Goal: Check status: Check status

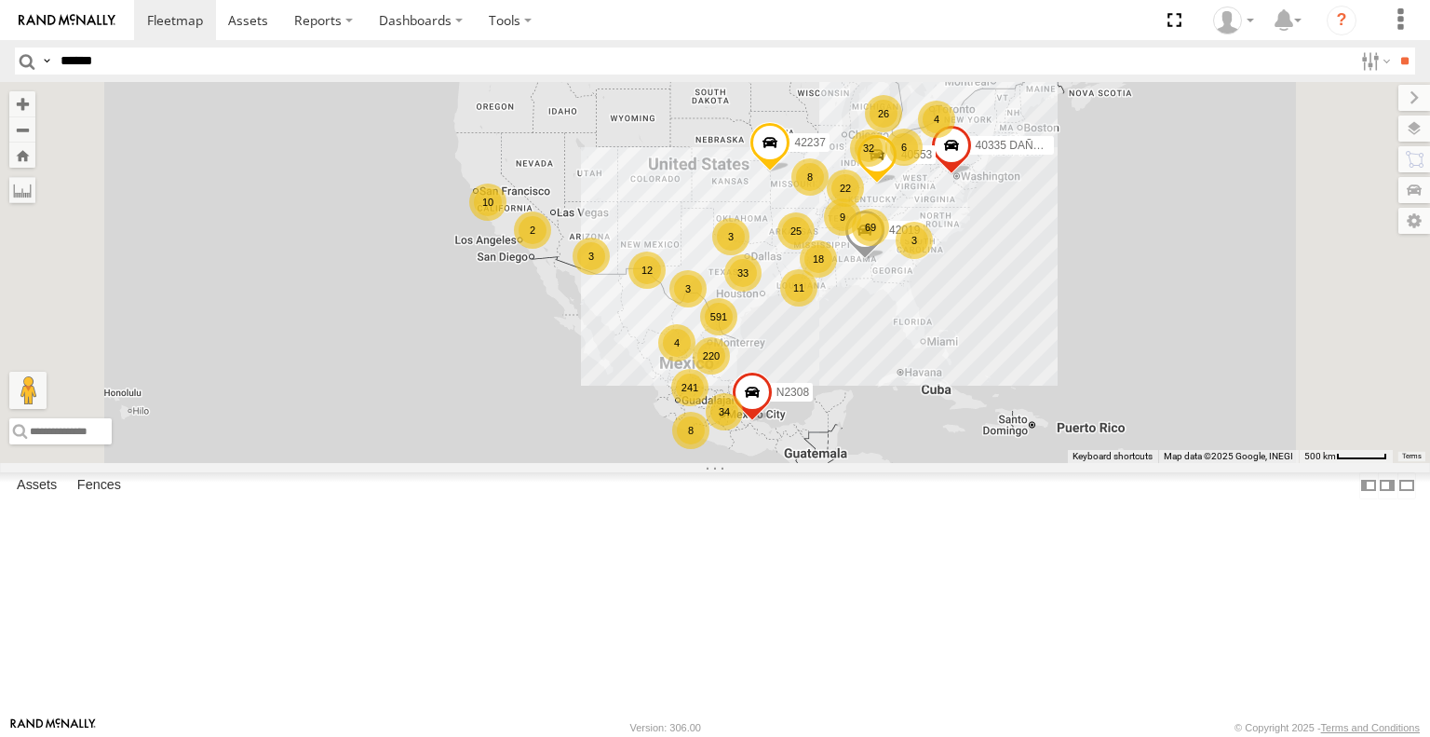
type input "******"
click at [1394, 47] on input "**" at bounding box center [1404, 60] width 21 height 27
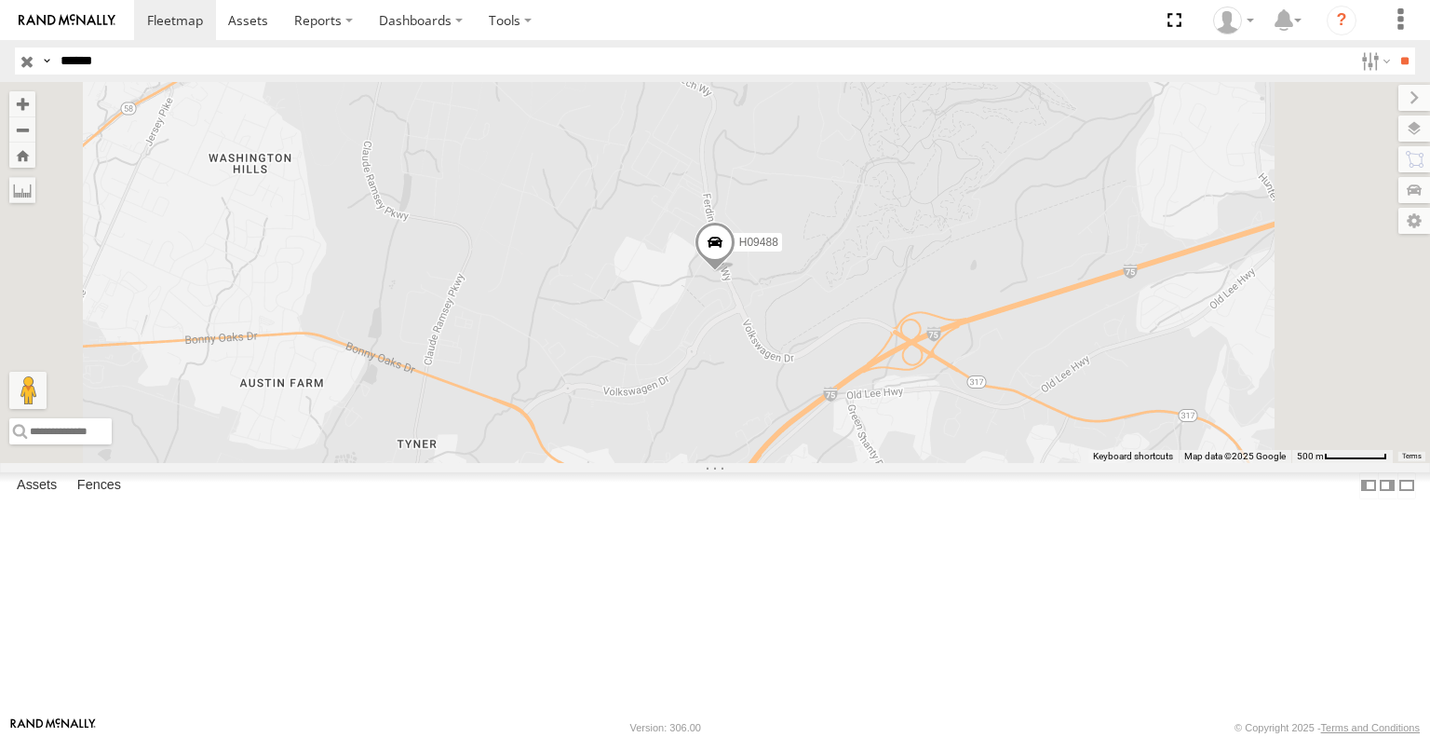
click at [736, 272] on span at bounding box center [715, 247] width 41 height 50
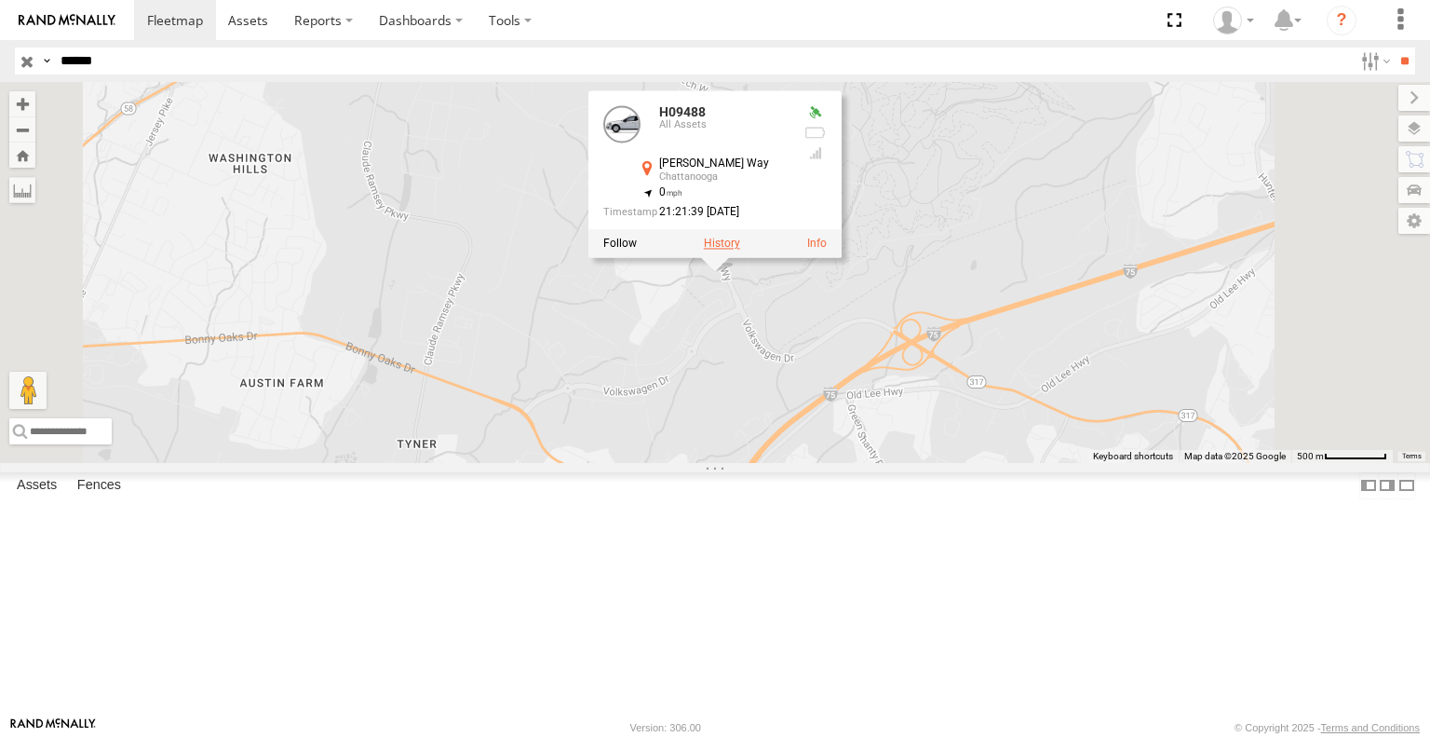
click at [740, 250] on label at bounding box center [722, 243] width 36 height 13
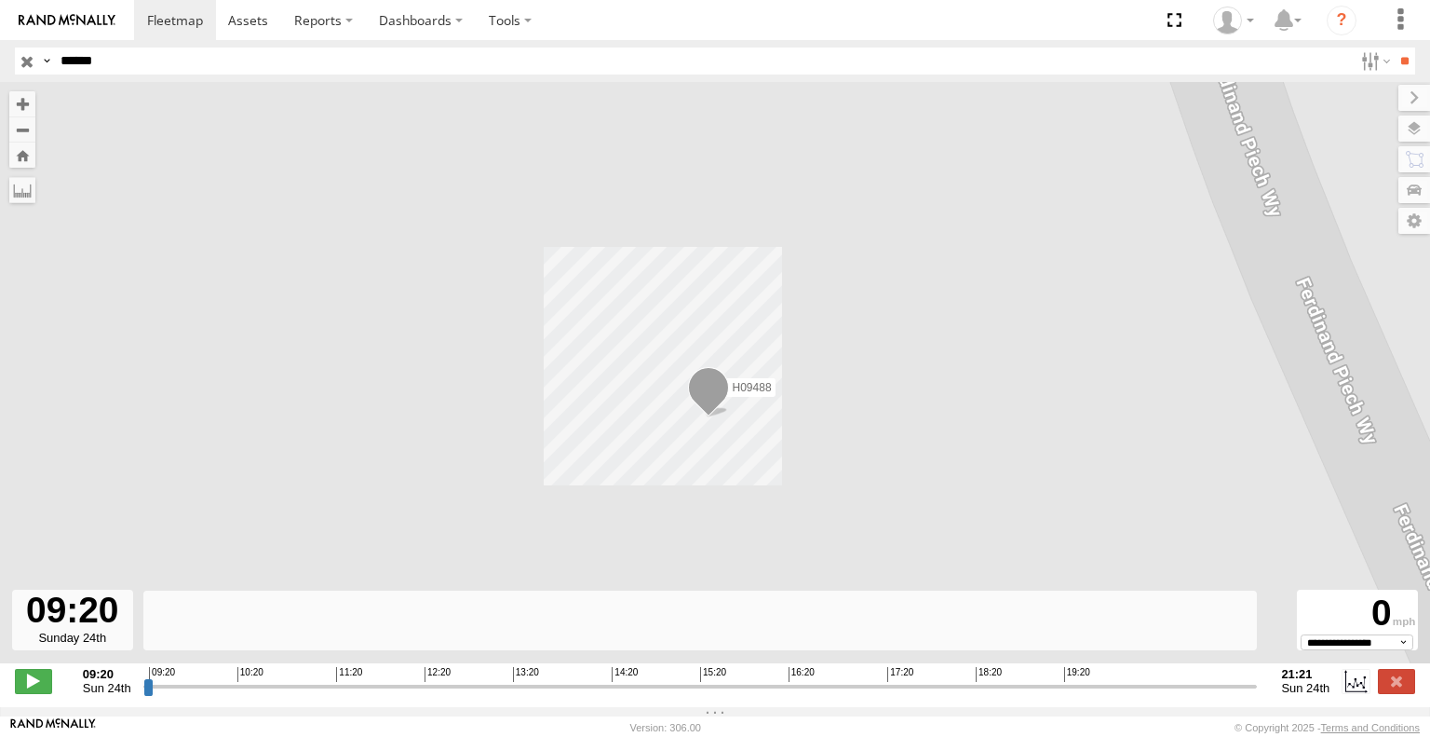
click at [116, 695] on span "Sun 24th" at bounding box center [107, 688] width 48 height 14
type input "**********"
drag, startPoint x: 153, startPoint y: 696, endPoint x: 59, endPoint y: 734, distance: 101.5
click at [143, 695] on input "range" at bounding box center [700, 686] width 1115 height 18
click at [1362, 692] on label at bounding box center [1356, 681] width 28 height 24
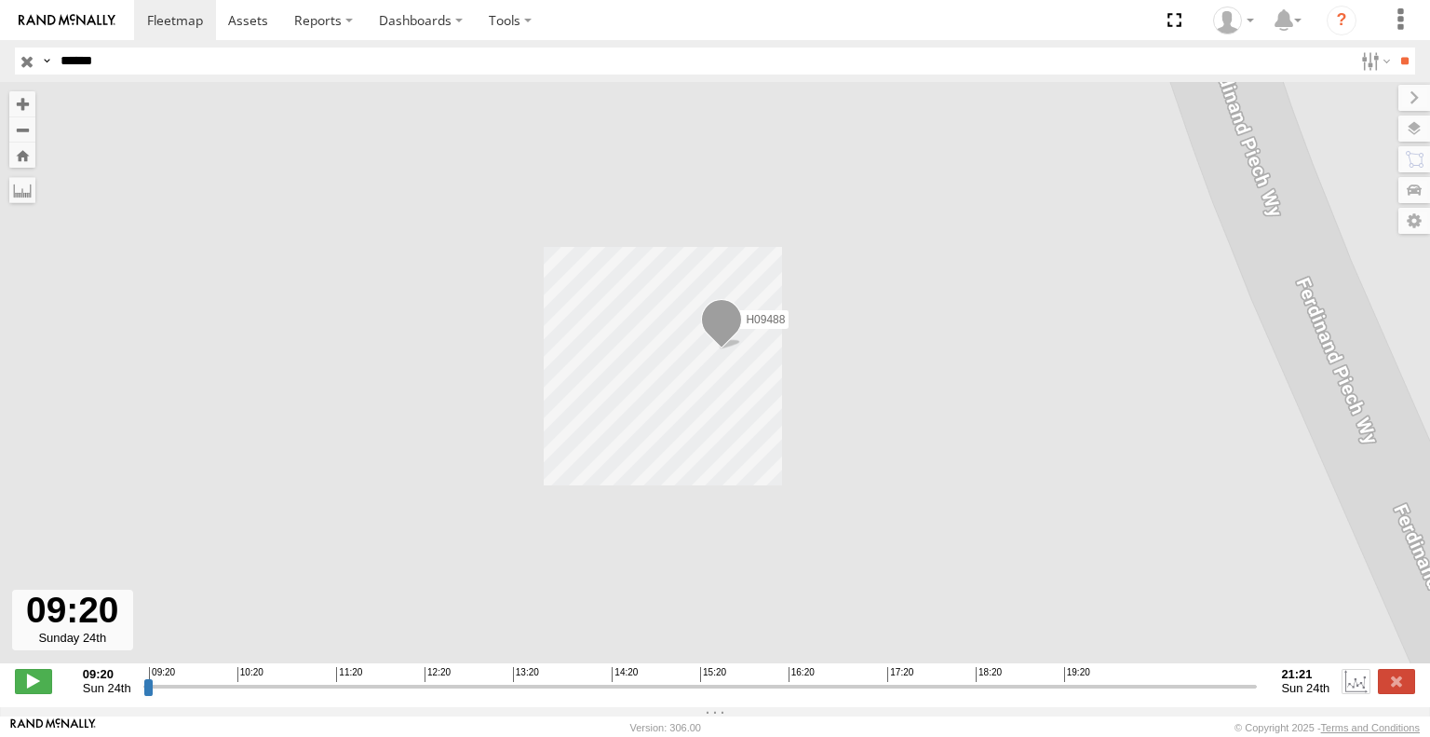
click at [1361, 692] on label at bounding box center [1356, 681] width 28 height 24
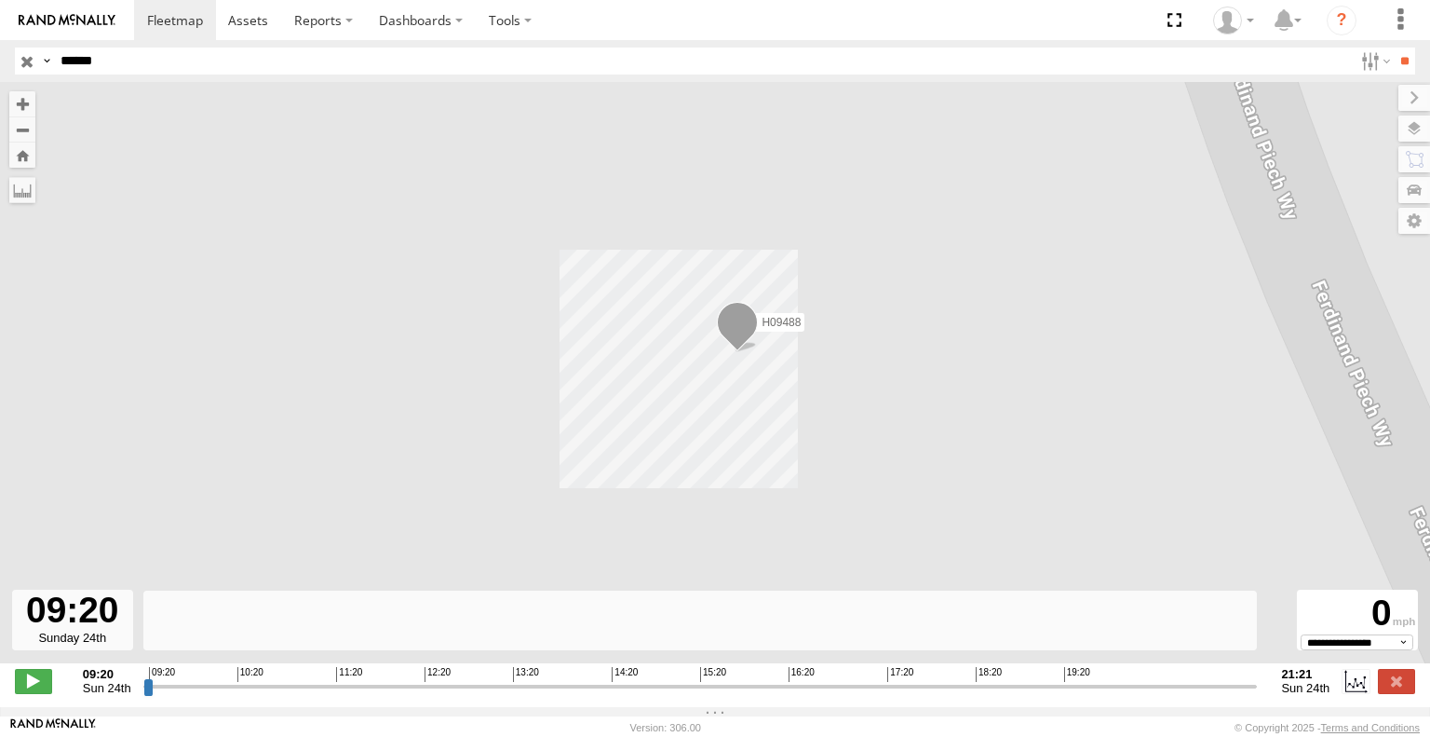
click at [94, 649] on div at bounding box center [72, 619] width 121 height 61
click at [743, 351] on span at bounding box center [737, 326] width 41 height 50
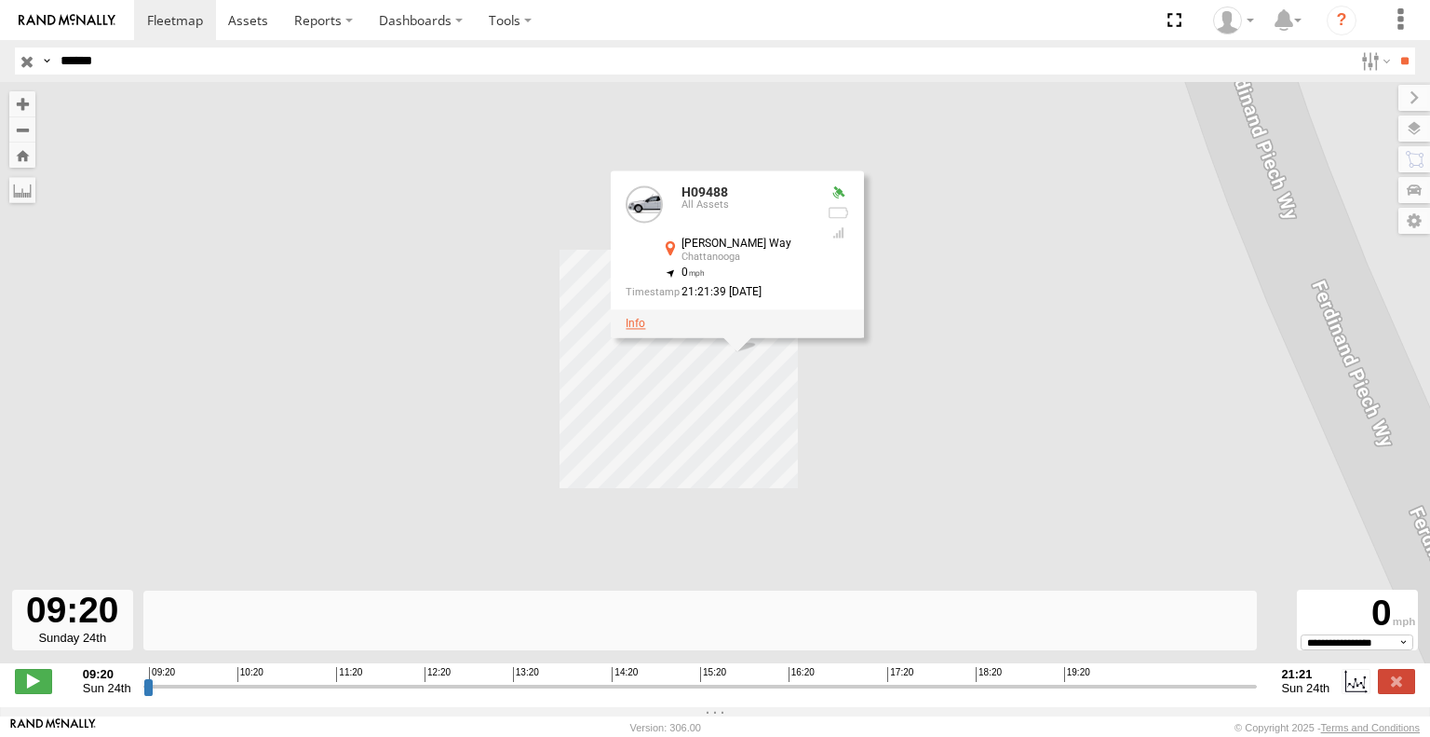
click at [637, 330] on link at bounding box center [636, 323] width 20 height 13
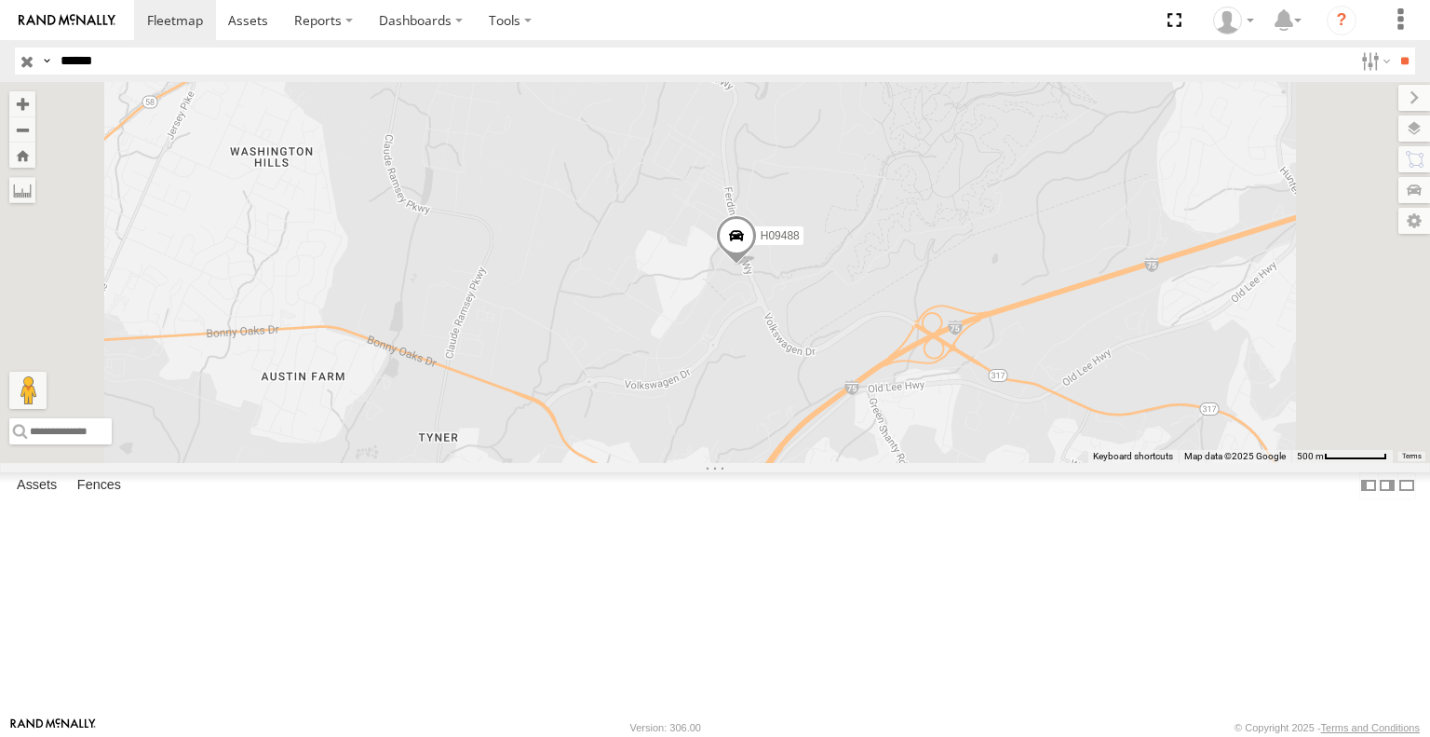
click at [757, 265] on span at bounding box center [736, 240] width 41 height 50
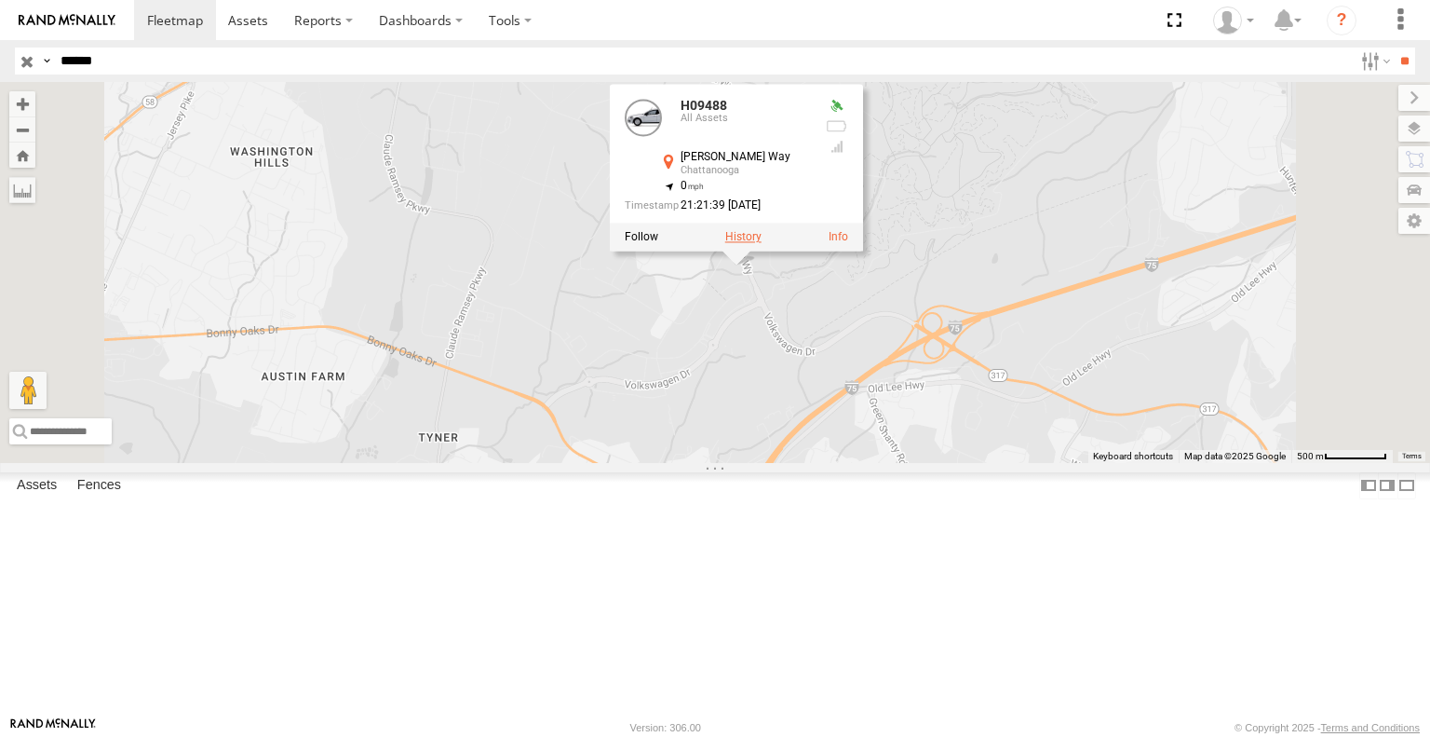
click at [762, 244] on label at bounding box center [743, 237] width 36 height 13
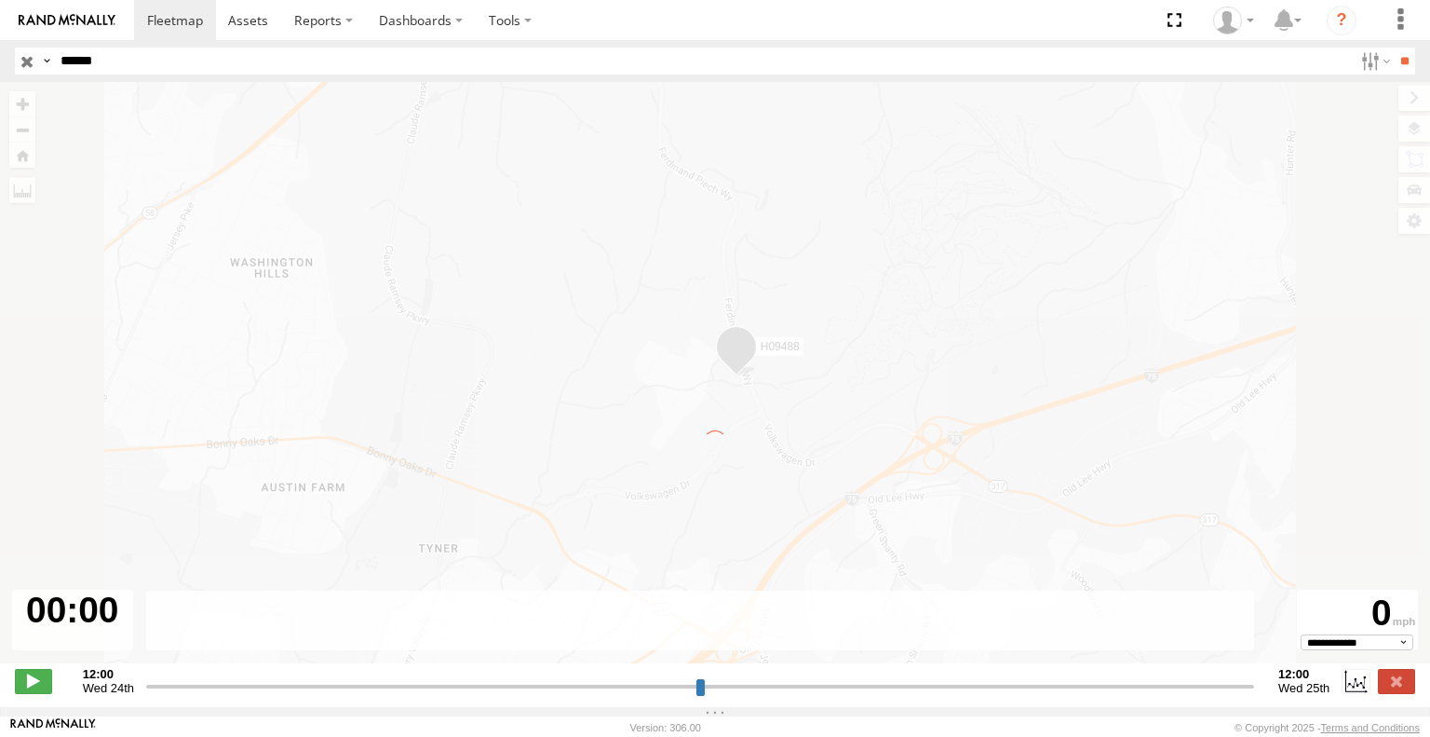
type input "**********"
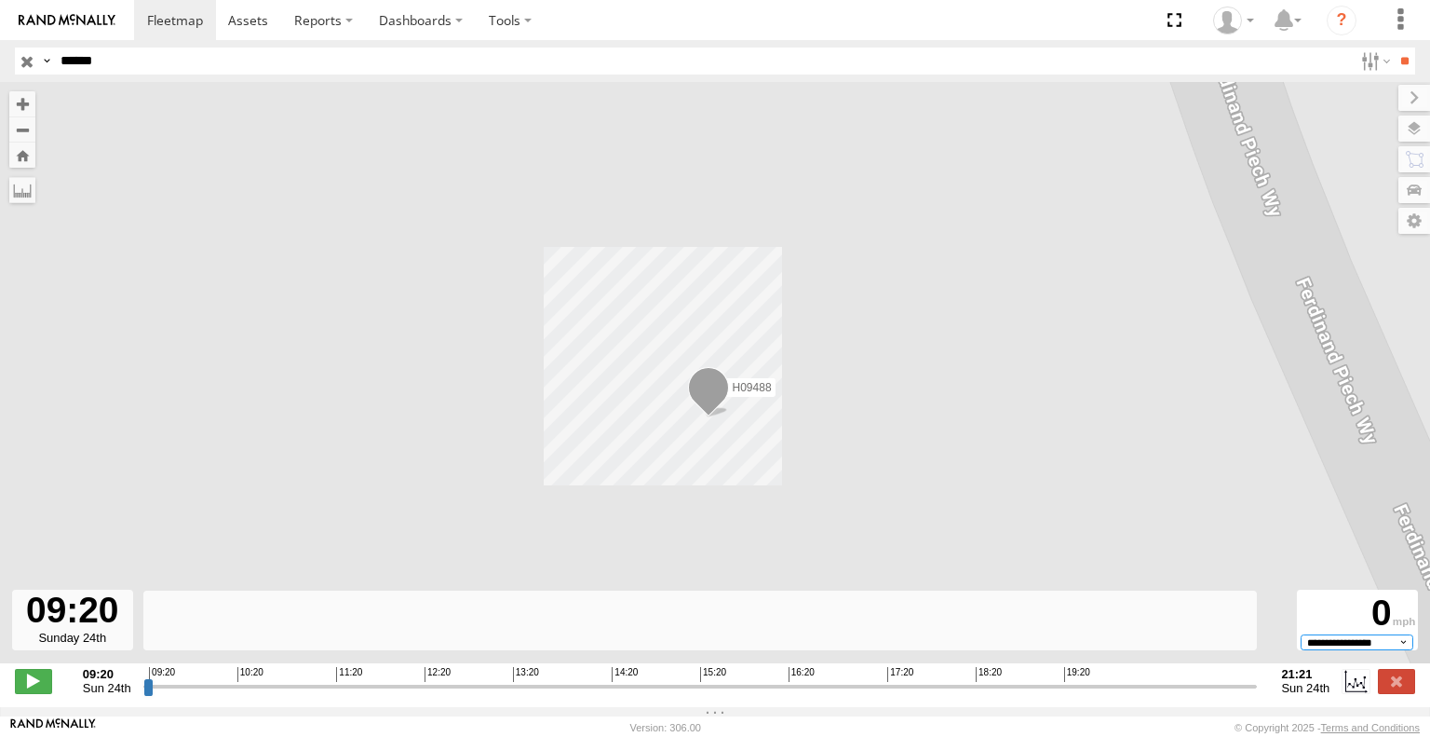
click at [1353, 650] on select "**********" at bounding box center [1357, 642] width 113 height 16
click at [1034, 582] on div "H09488" at bounding box center [715, 382] width 1430 height 601
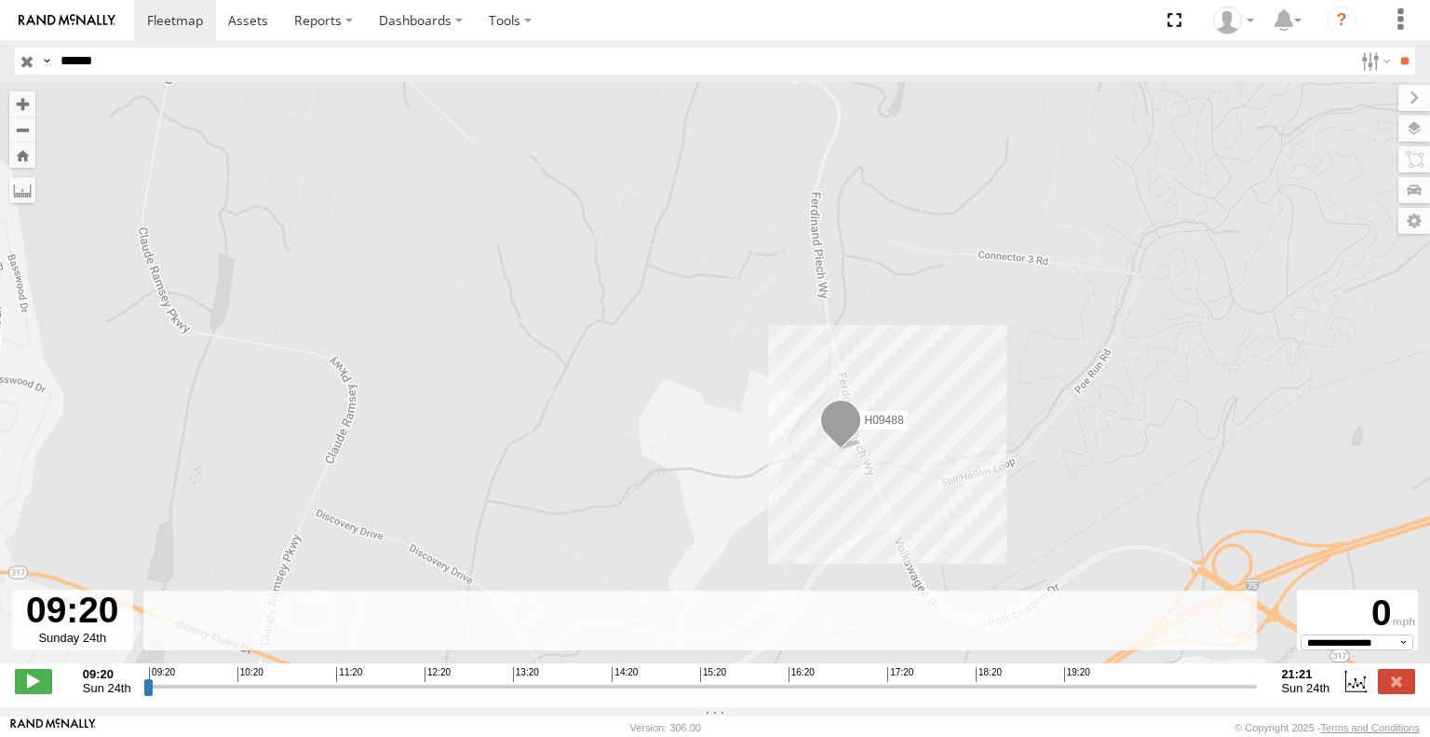
click at [1319, 695] on span "Sun 24th" at bounding box center [1305, 688] width 48 height 14
click at [108, 695] on span "Sun 24th" at bounding box center [107, 688] width 48 height 14
click at [122, 695] on span "Sun 24th" at bounding box center [107, 688] width 48 height 14
click at [116, 695] on span "Sun 24th" at bounding box center [107, 688] width 48 height 14
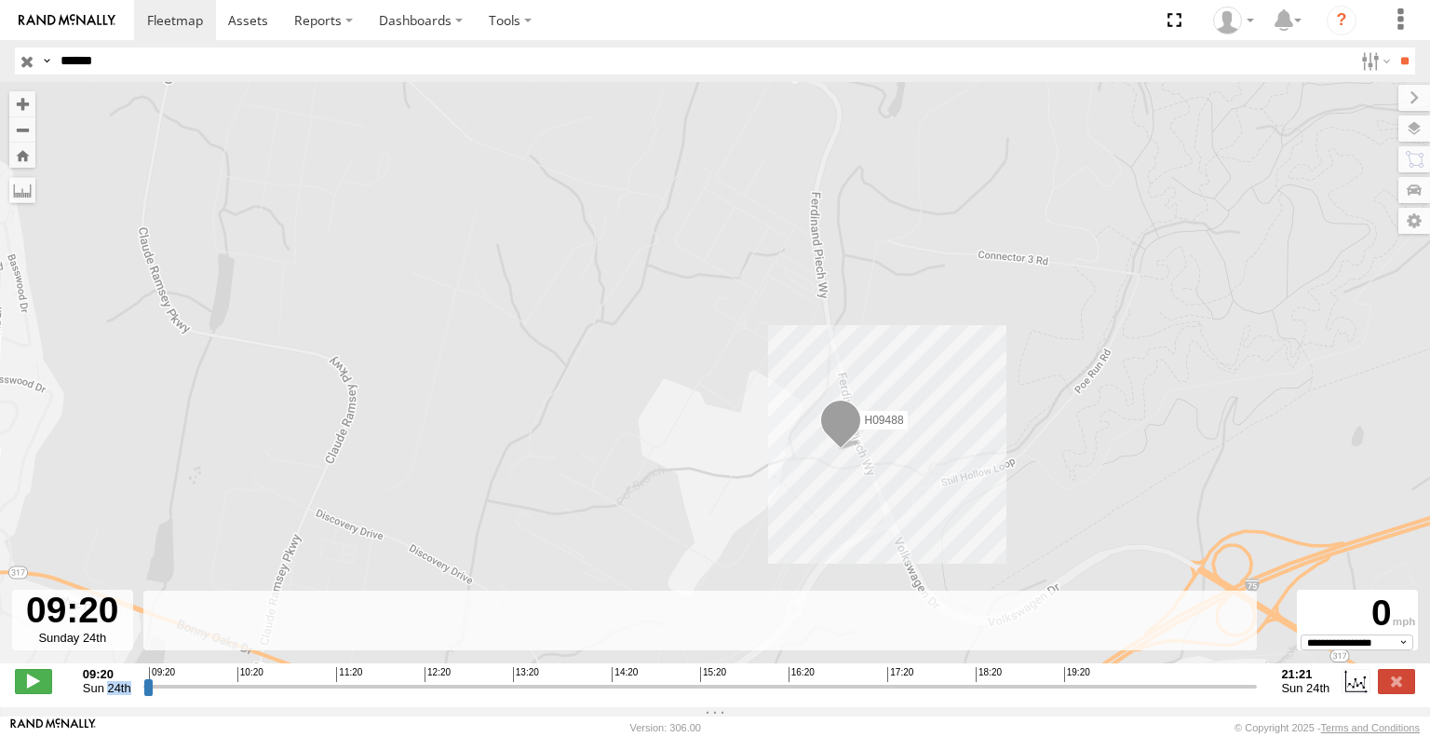
click at [116, 695] on span "Sun 24th" at bounding box center [107, 688] width 48 height 14
click at [31, 691] on span at bounding box center [33, 681] width 37 height 24
click at [83, 644] on div at bounding box center [72, 619] width 121 height 61
click at [50, 616] on div at bounding box center [72, 619] width 121 height 61
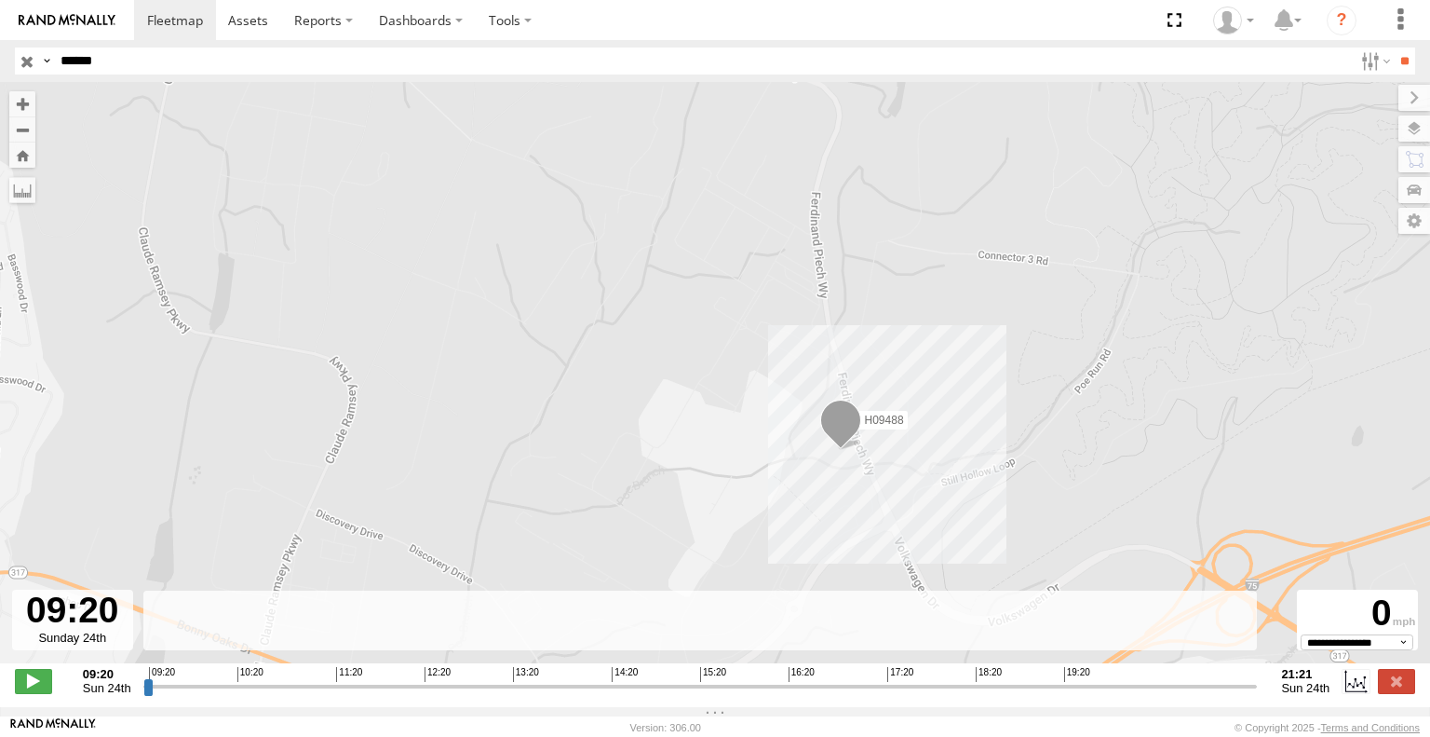
click at [66, 619] on div at bounding box center [72, 619] width 121 height 61
drag, startPoint x: 457, startPoint y: 719, endPoint x: 467, endPoint y: 717, distance: 10.4
click at [467, 718] on footer "[PERSON_NAME] [PERSON_NAME] Version: 306.00 © Copyright 2025 - Terms and Condit…" at bounding box center [715, 726] width 1430 height 20
click at [1422, 224] on label at bounding box center [1393, 221] width 74 height 26
click at [846, 318] on div "H09488" at bounding box center [715, 382] width 1430 height 601
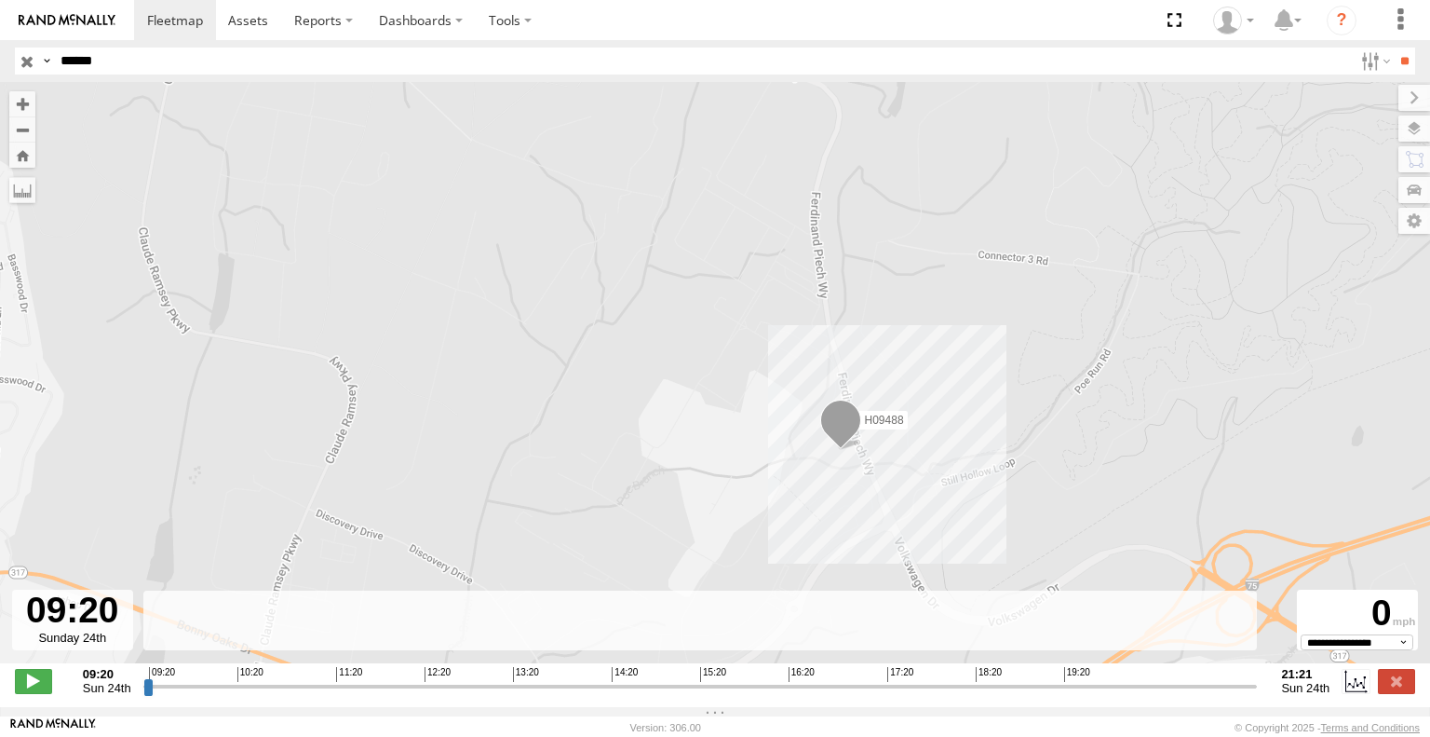
drag, startPoint x: 698, startPoint y: 320, endPoint x: 562, endPoint y: 315, distance: 137.0
click at [696, 320] on div "H09488" at bounding box center [715, 382] width 1430 height 601
click at [16, 192] on label at bounding box center [22, 190] width 26 height 26
click at [0, 0] on label at bounding box center [0, 0] width 0 height 0
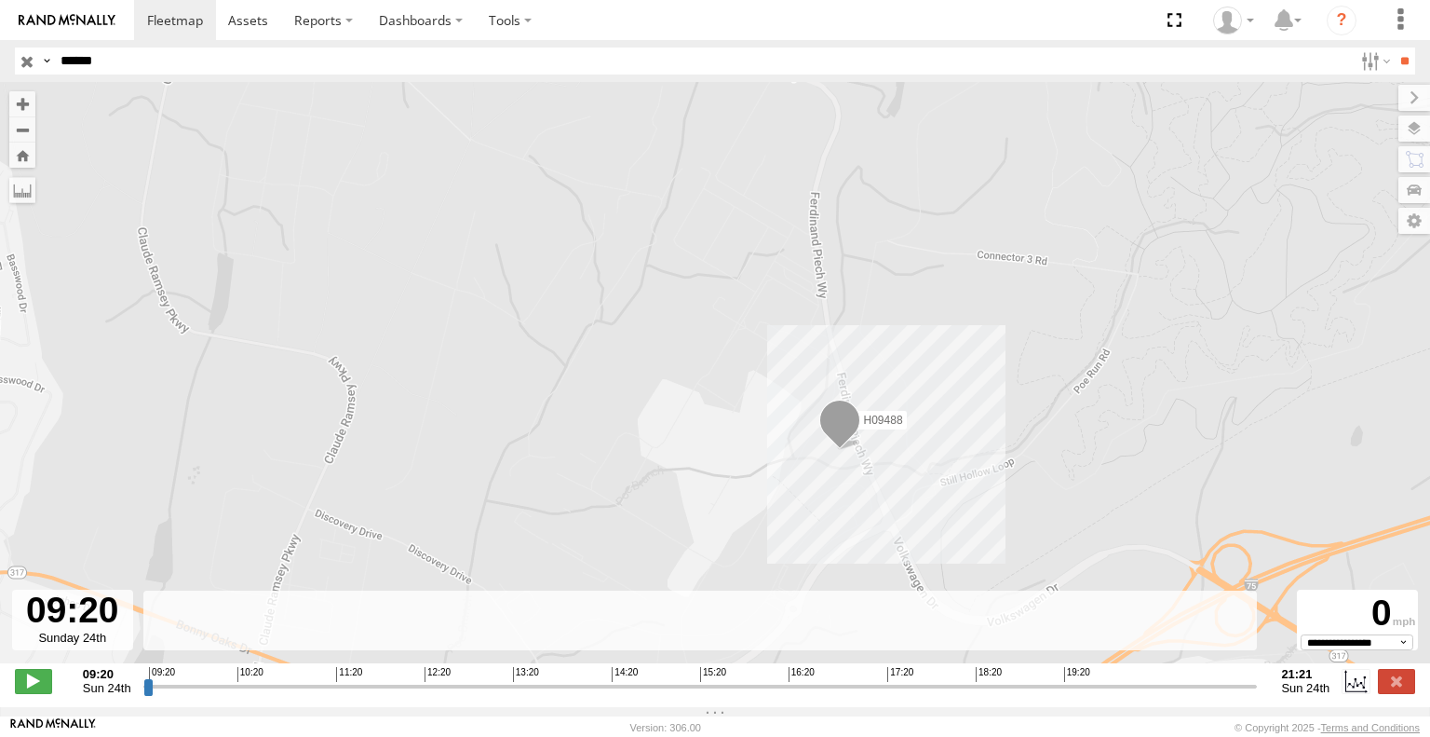
click at [0, 0] on label at bounding box center [0, 0] width 0 height 0
click at [26, 188] on label at bounding box center [22, 190] width 26 height 26
click at [20, 160] on button "Zoom Home" at bounding box center [22, 154] width 26 height 25
